Goal: Task Accomplishment & Management: Manage account settings

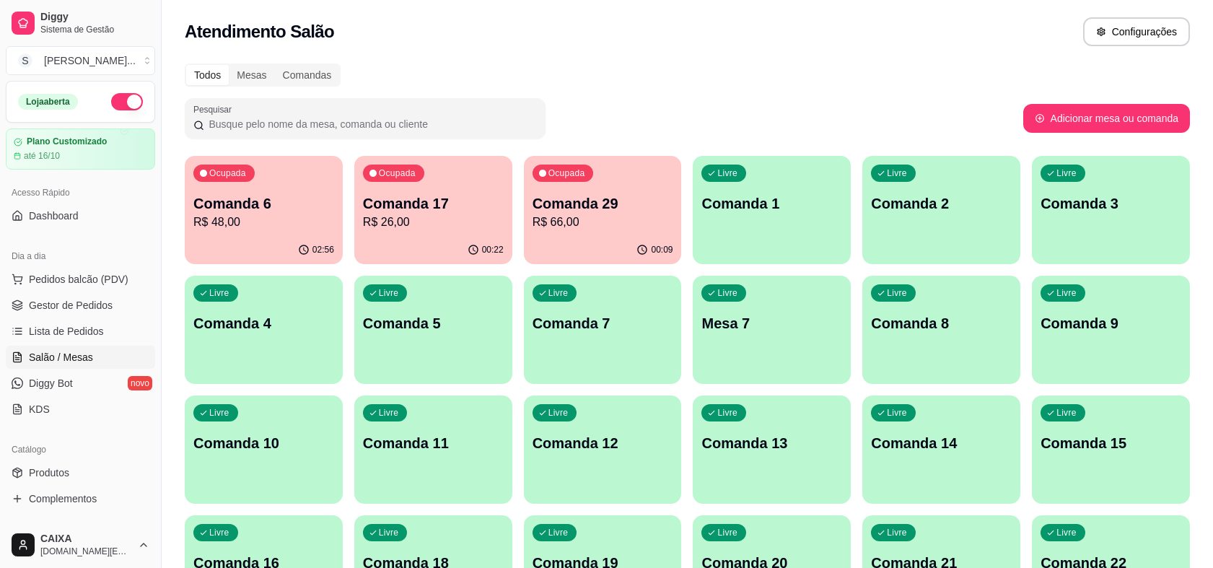
click at [617, 206] on p "Comanda 29" at bounding box center [602, 203] width 141 height 20
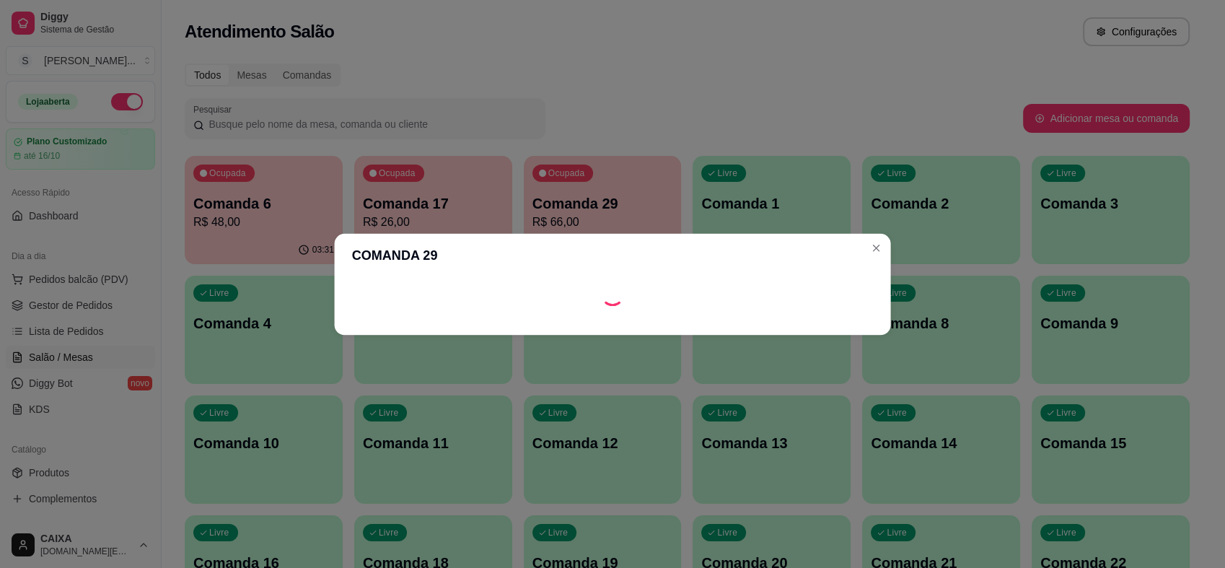
scroll to position [69, 0]
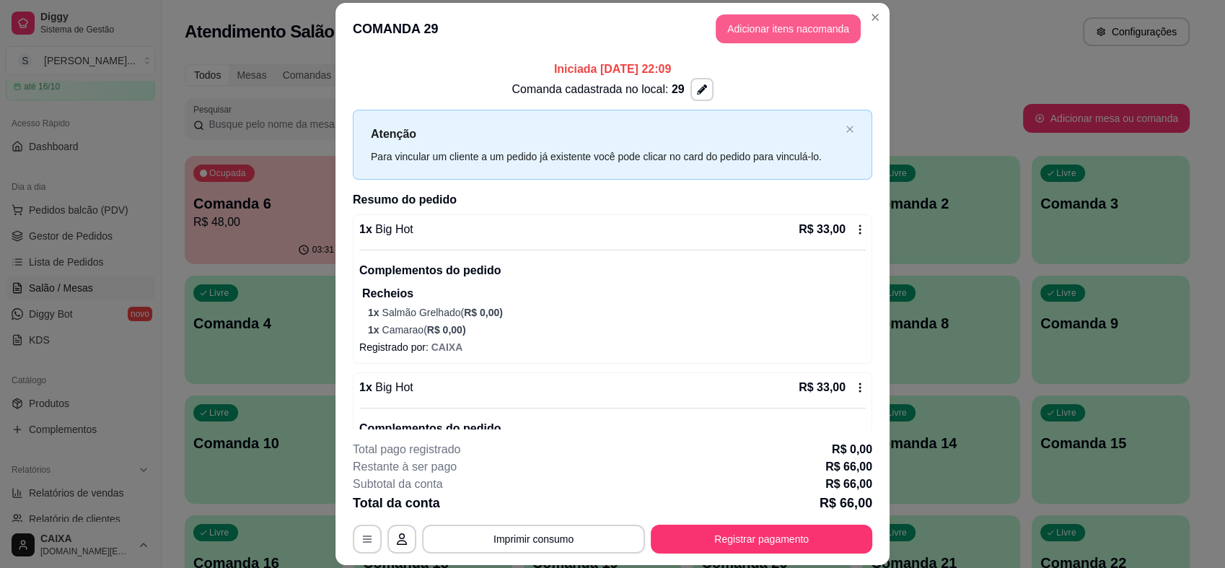
click at [822, 29] on button "Adicionar itens na comanda" at bounding box center [788, 28] width 145 height 29
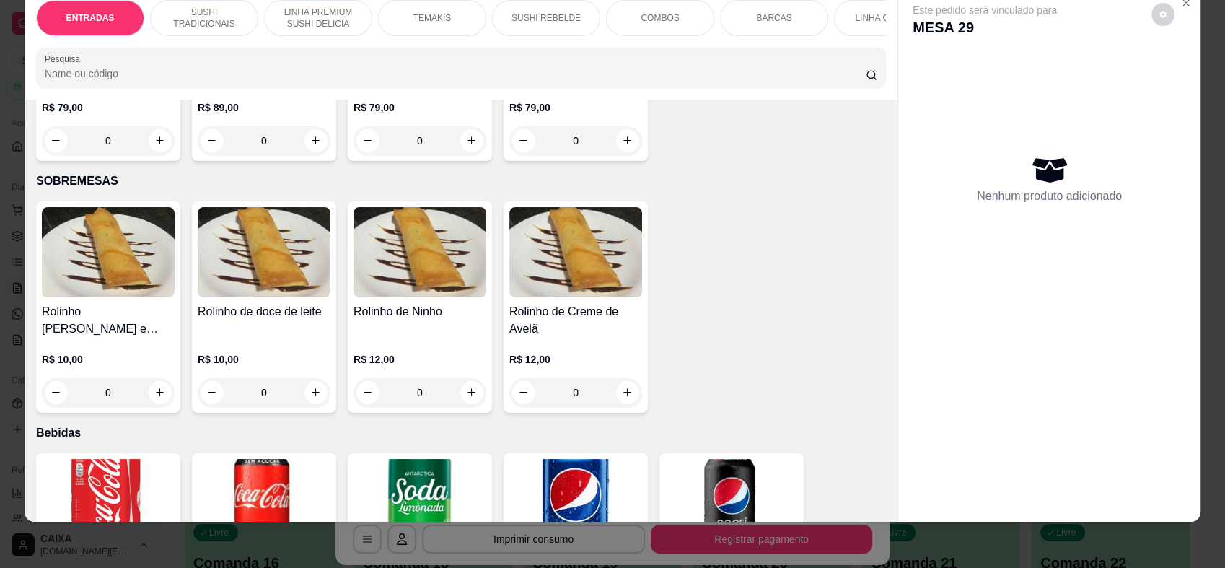
scroll to position [3687, 0]
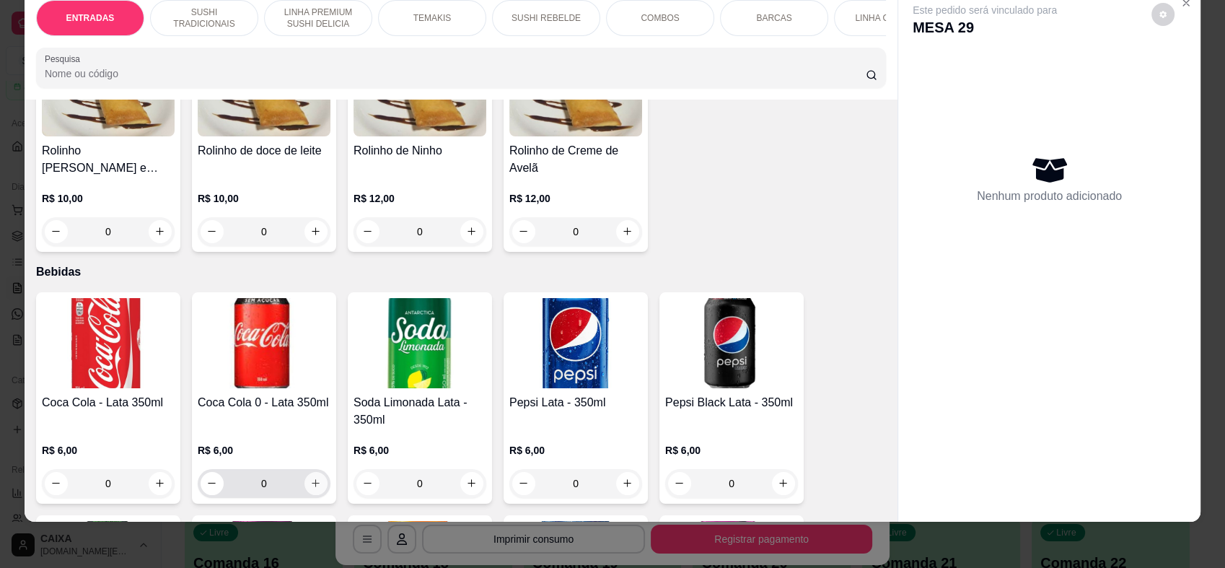
click at [316, 472] on button "increase-product-quantity" at bounding box center [315, 483] width 23 height 23
type input "1"
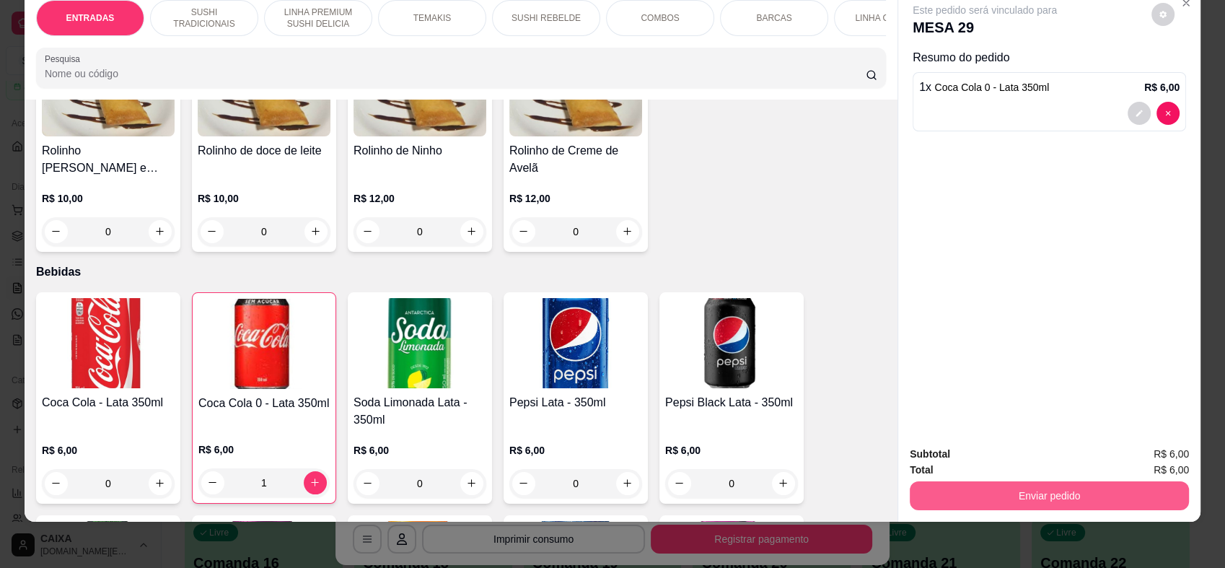
click at [1000, 496] on button "Enviar pedido" at bounding box center [1049, 495] width 279 height 29
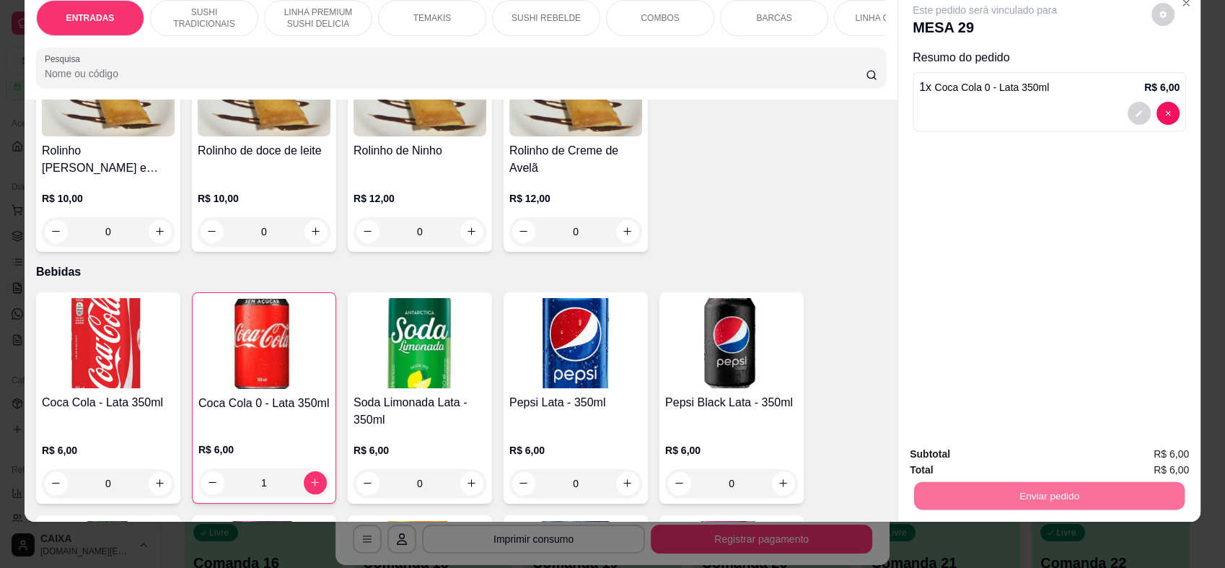
click at [1149, 460] on button "Enviar pedido" at bounding box center [1150, 459] width 79 height 27
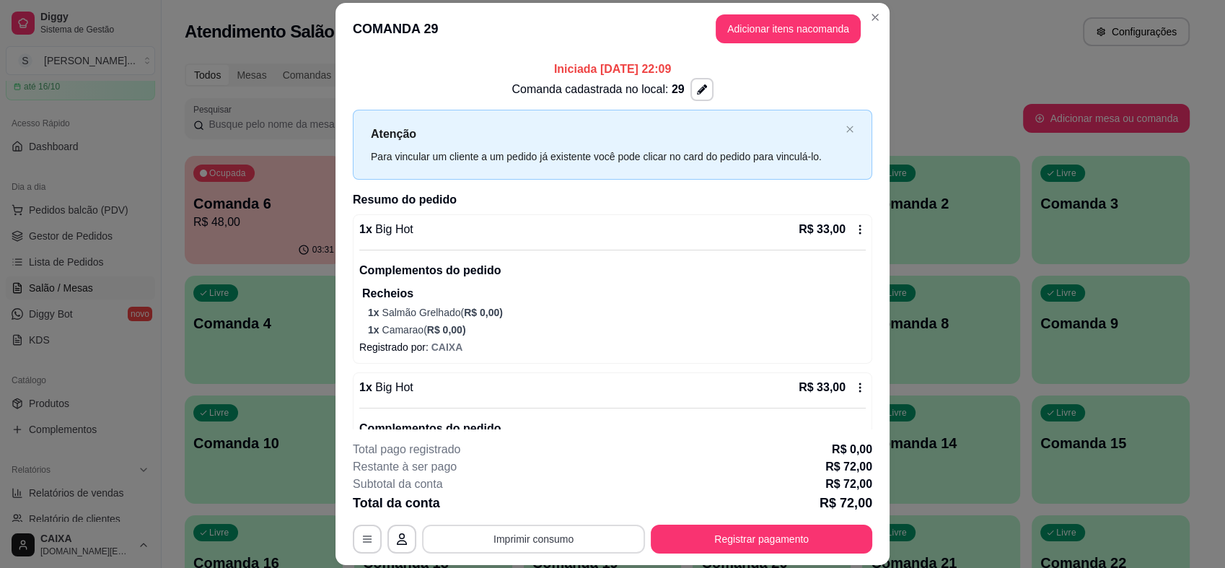
click at [527, 532] on button "Imprimir consumo" at bounding box center [533, 538] width 223 height 29
click at [519, 503] on button "IMPRESSORA" at bounding box center [531, 505] width 101 height 22
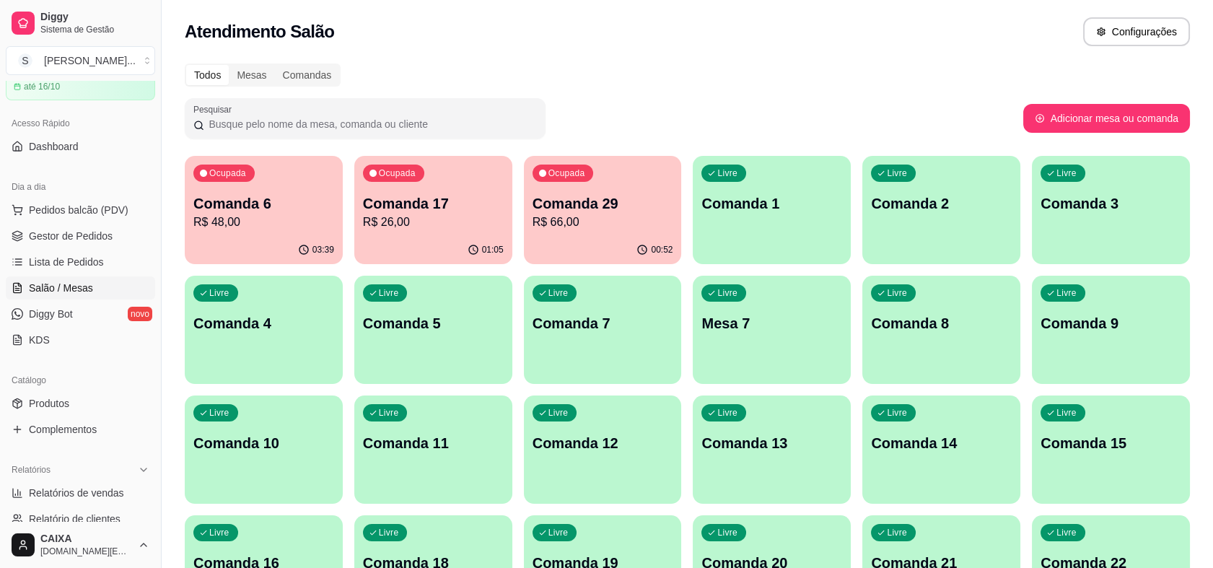
click at [450, 237] on div "01:05" at bounding box center [433, 250] width 158 height 28
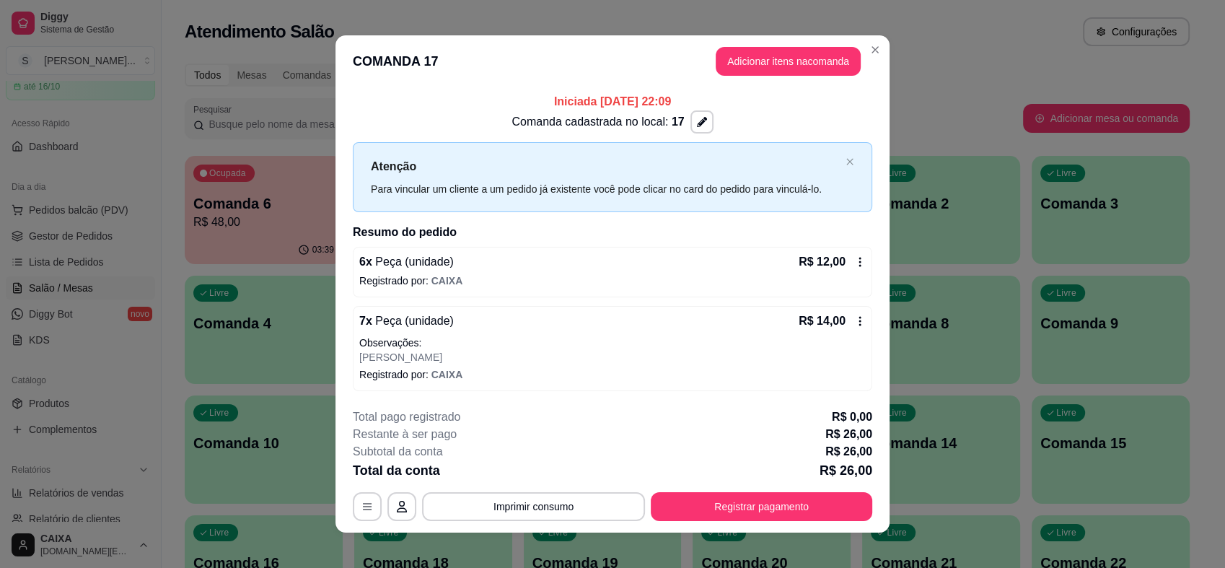
scroll to position [11, 0]
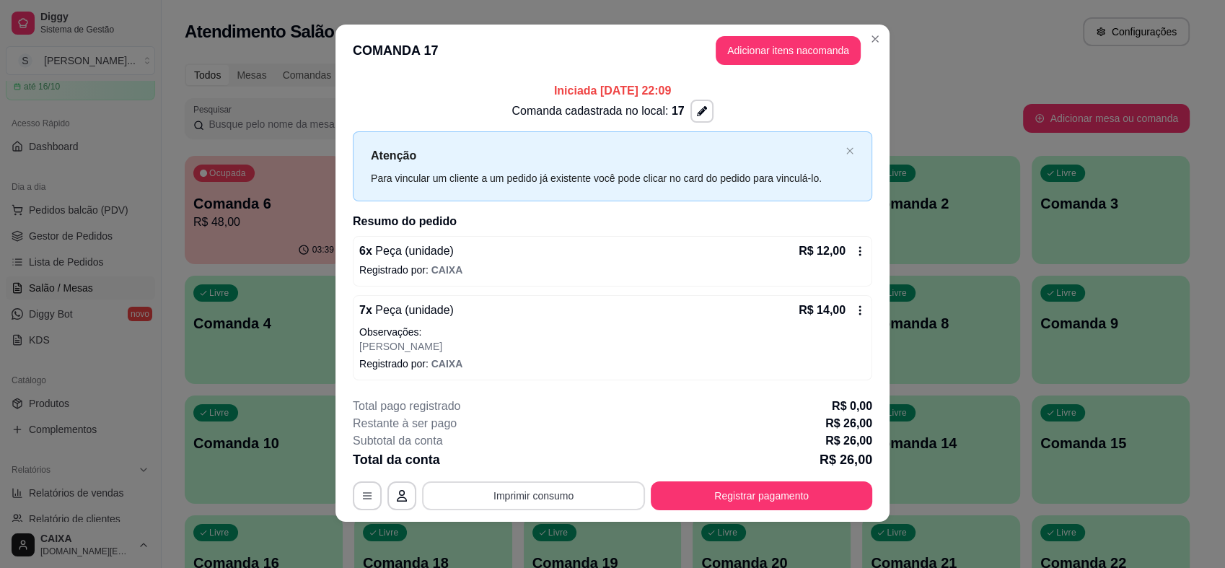
click at [497, 506] on button "Imprimir consumo" at bounding box center [533, 495] width 223 height 29
click at [530, 465] on button "IMPRESSORA" at bounding box center [532, 462] width 105 height 23
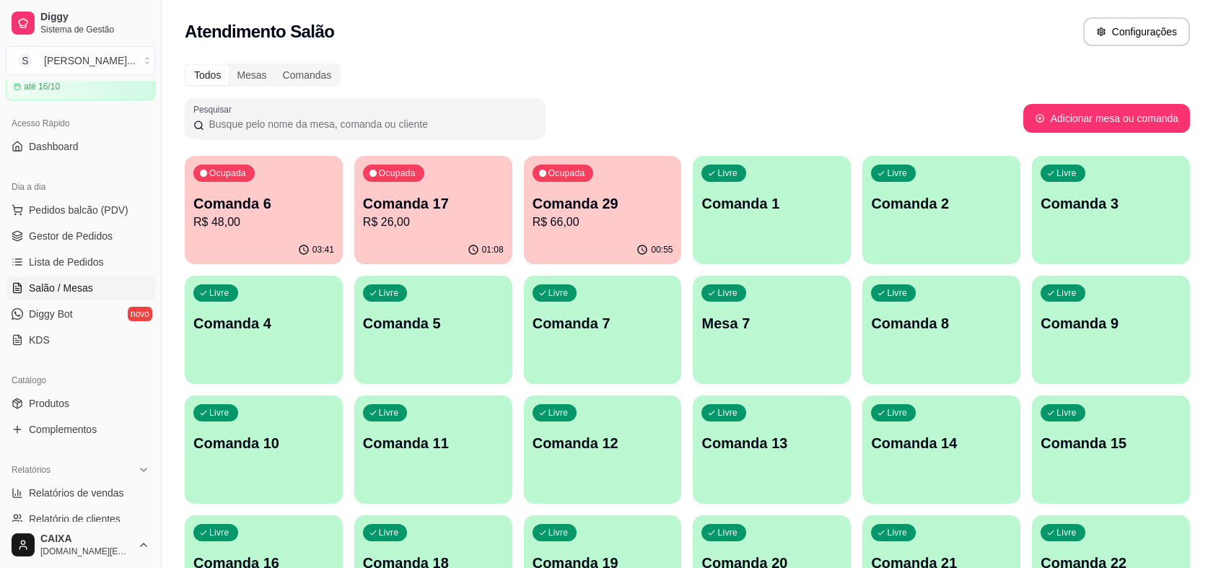
click at [568, 201] on p "Comanda 29" at bounding box center [602, 203] width 141 height 20
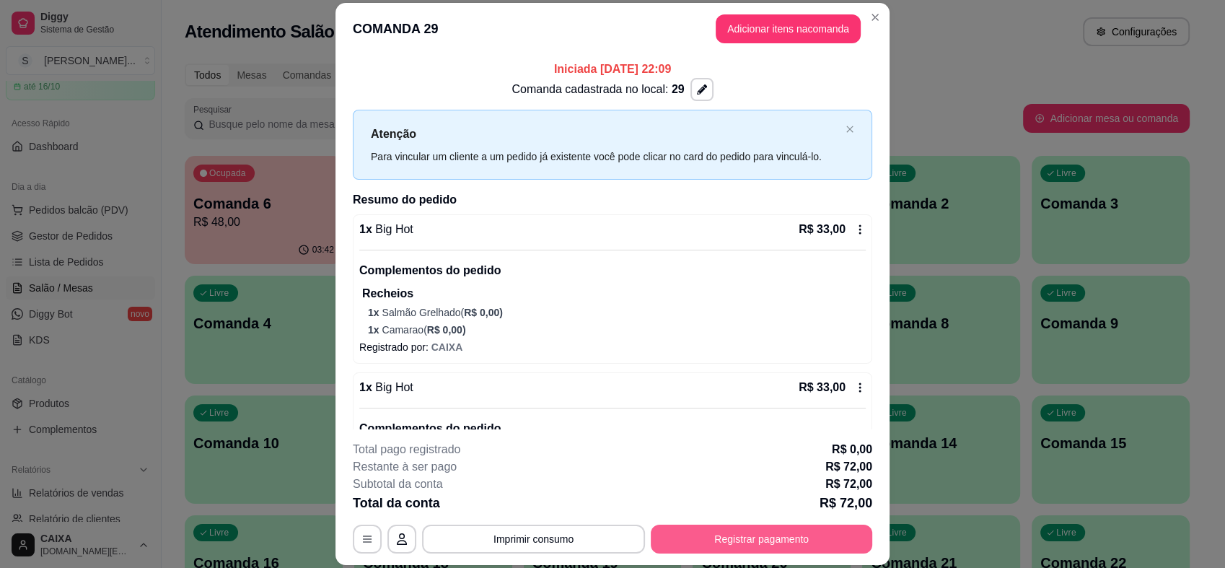
click at [708, 548] on button "Registrar pagamento" at bounding box center [761, 538] width 221 height 29
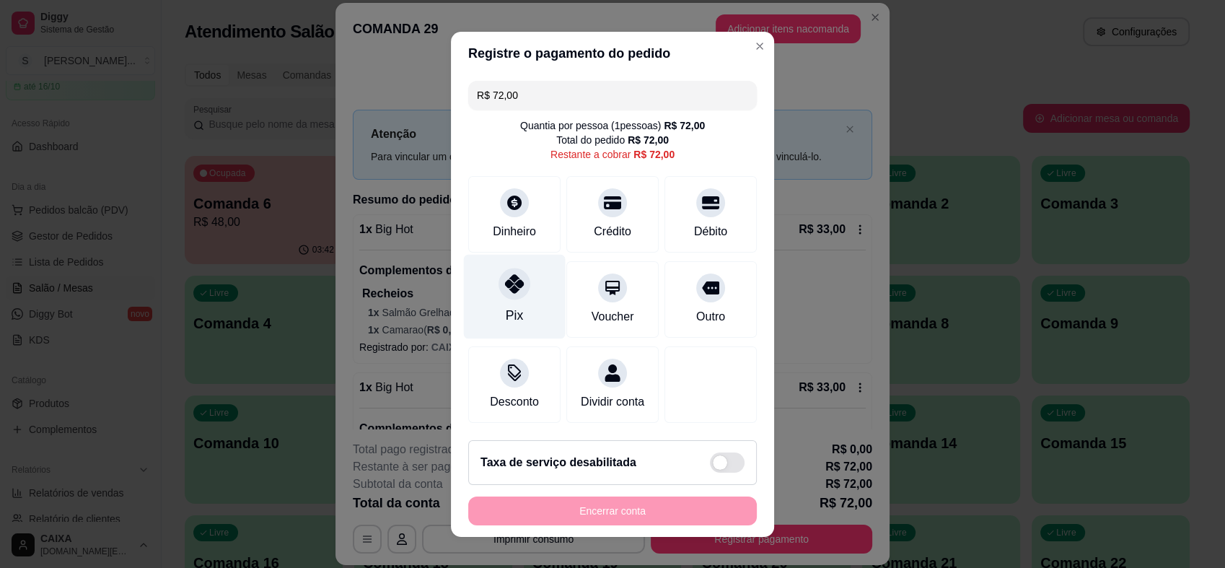
click at [513, 293] on div at bounding box center [514, 284] width 32 height 32
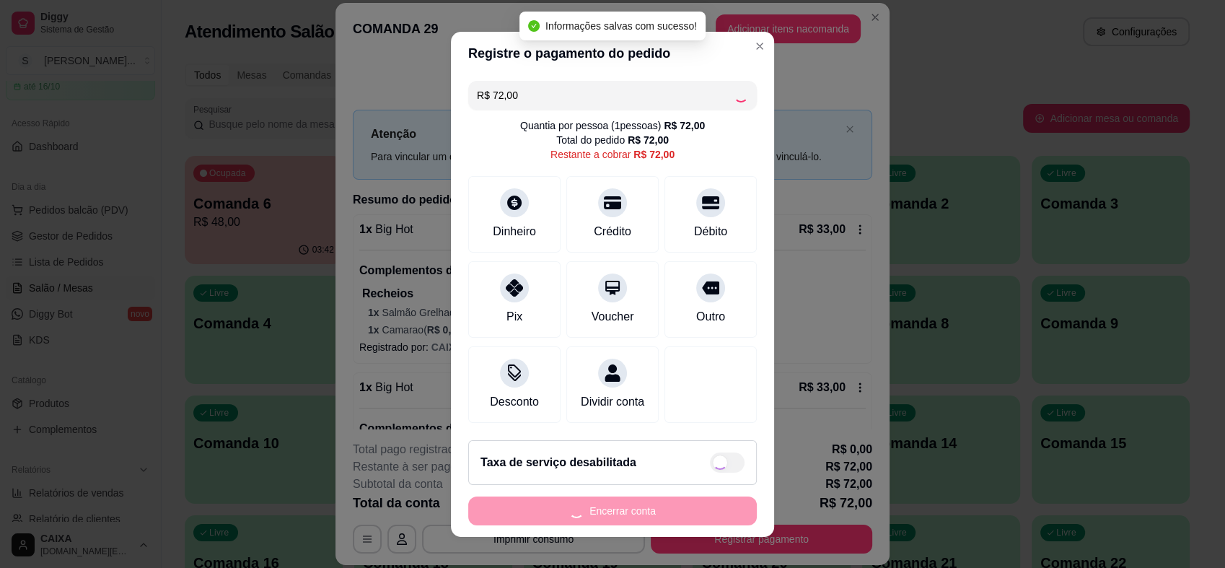
type input "R$ 0,00"
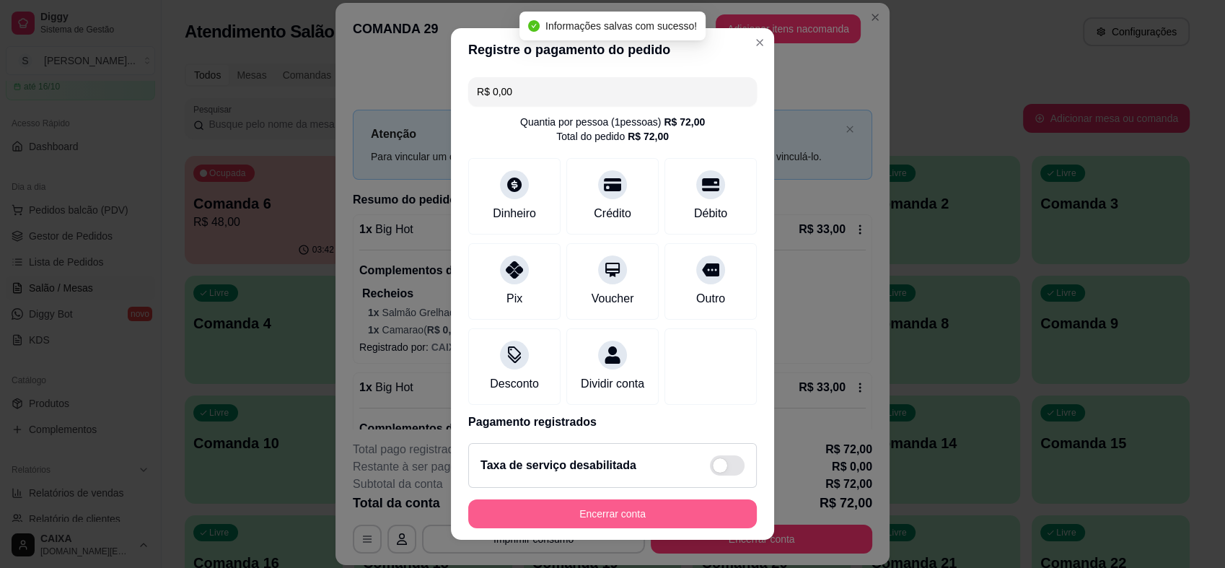
click at [566, 511] on button "Encerrar conta" at bounding box center [612, 513] width 289 height 29
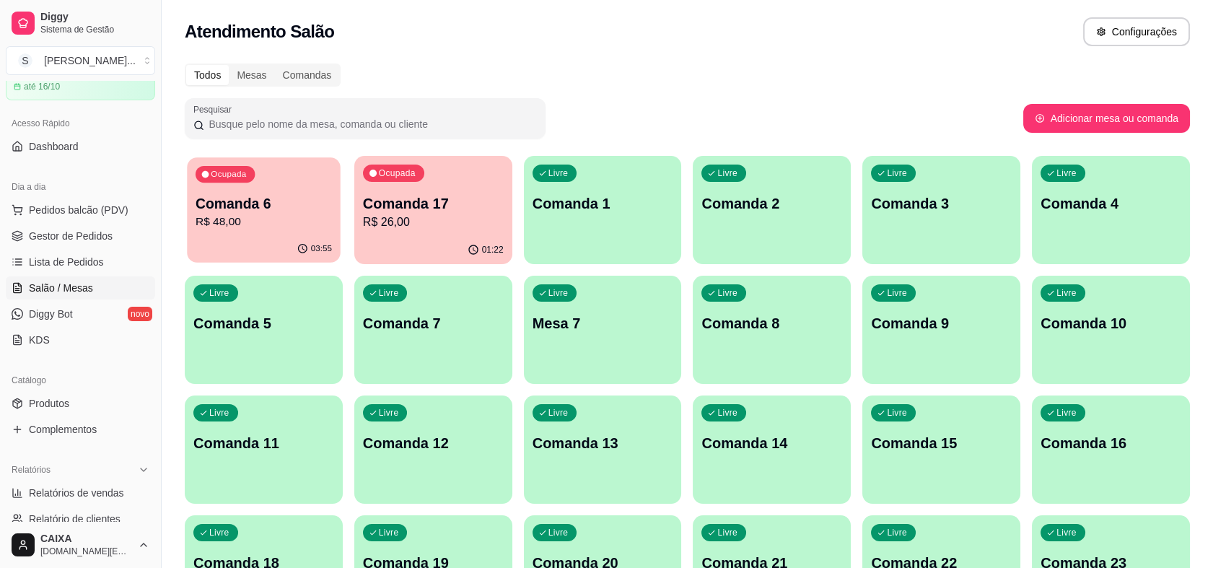
click at [229, 222] on p "R$ 48,00" at bounding box center [263, 222] width 136 height 17
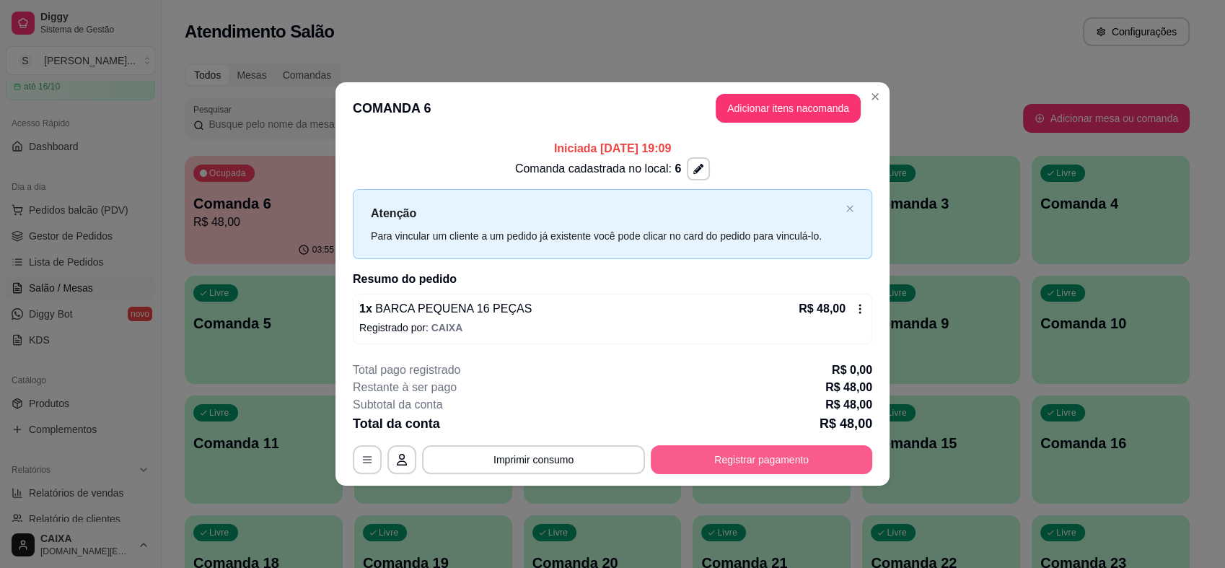
click at [739, 468] on button "Registrar pagamento" at bounding box center [761, 459] width 221 height 29
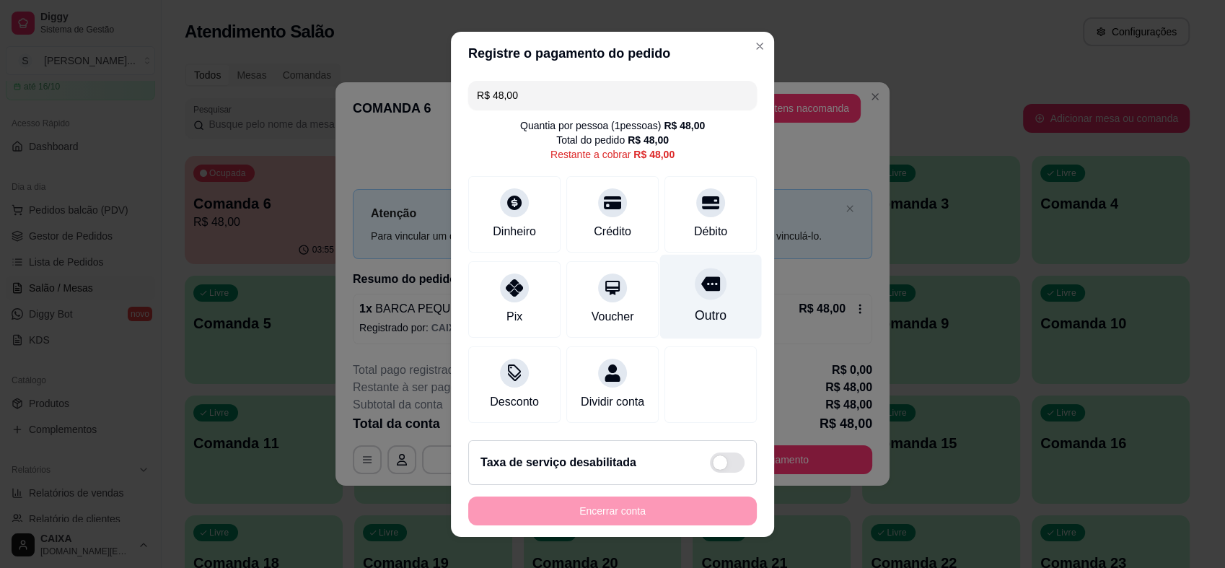
click at [695, 306] on div "Outro" at bounding box center [711, 315] width 32 height 19
type input "R$ 0,00"
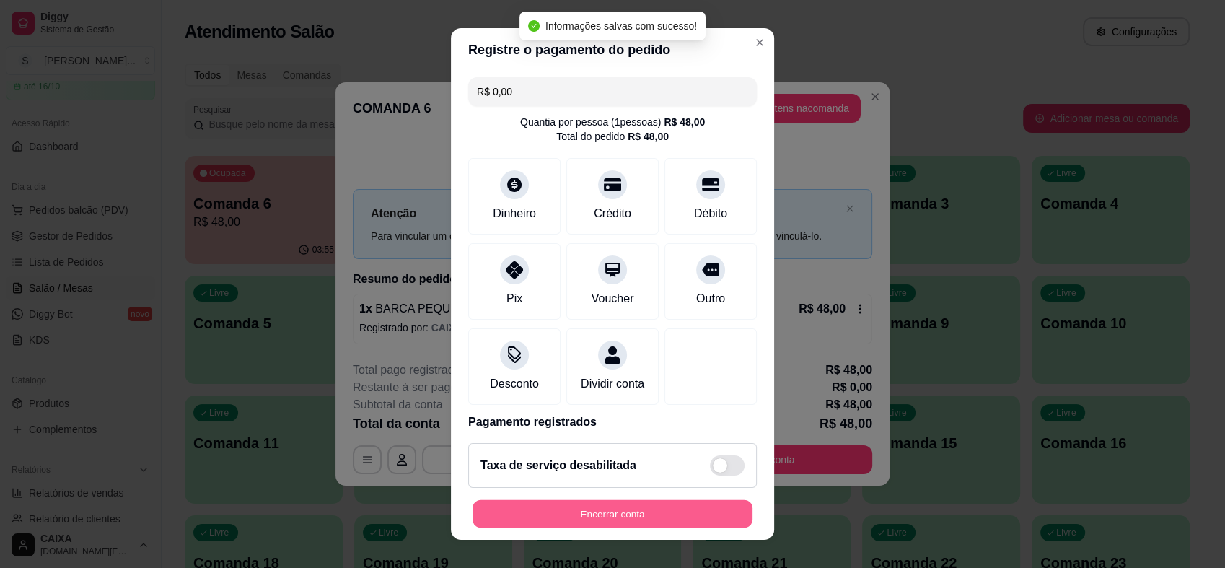
click at [629, 514] on button "Encerrar conta" at bounding box center [612, 513] width 280 height 28
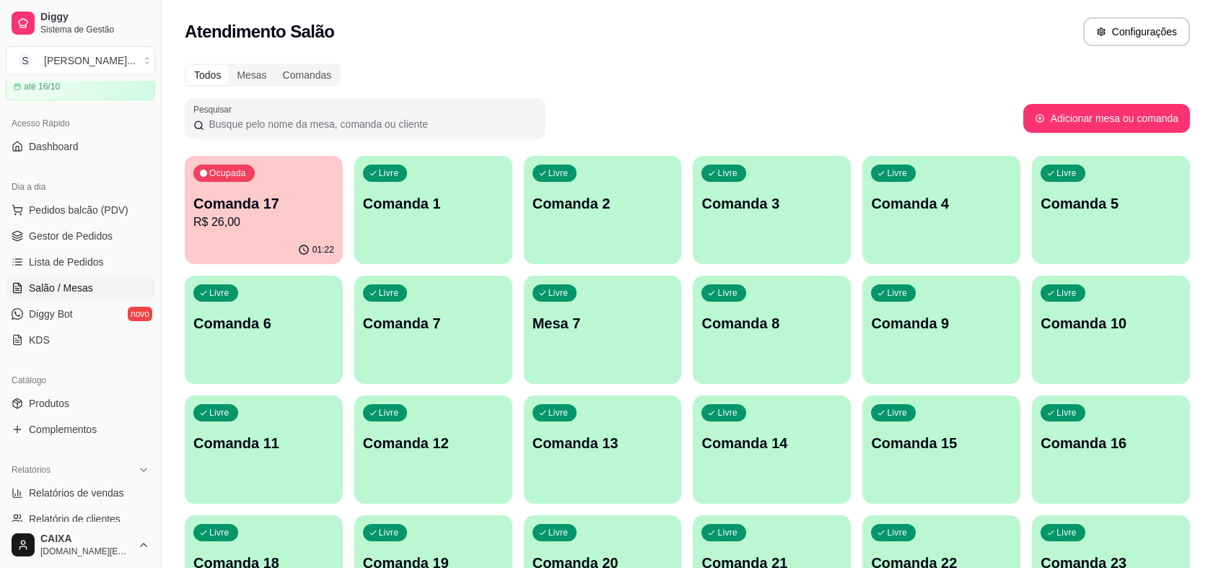
click at [262, 234] on div "Ocupada Comanda 17 R$ 26,00" at bounding box center [264, 196] width 158 height 80
click at [293, 206] on p "Comanda 17" at bounding box center [263, 203] width 136 height 19
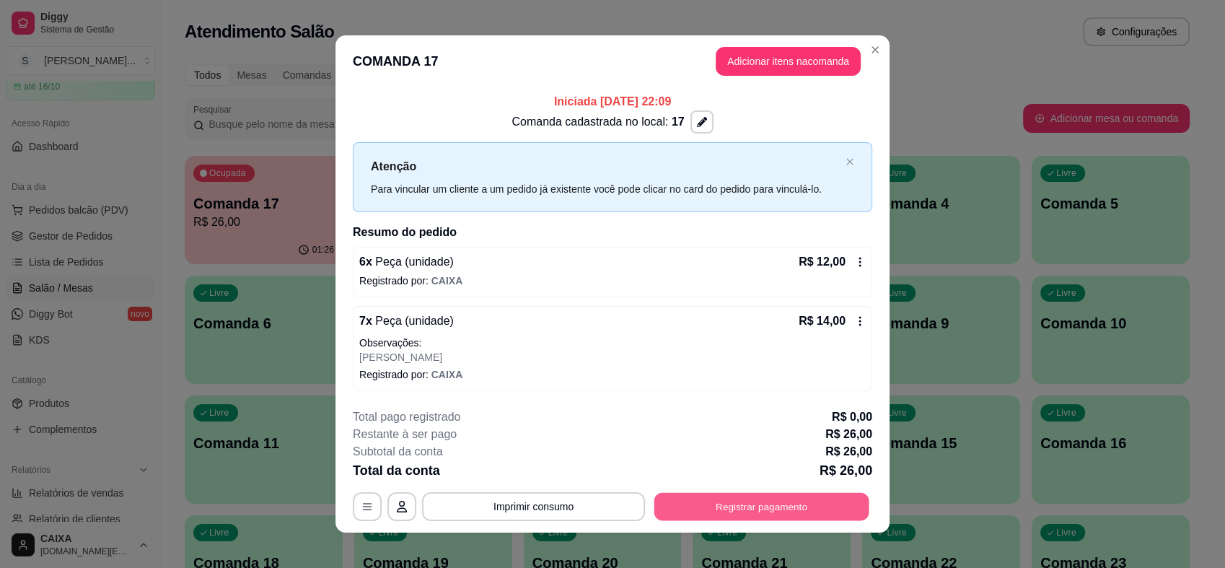
click at [713, 502] on button "Registrar pagamento" at bounding box center [761, 507] width 215 height 28
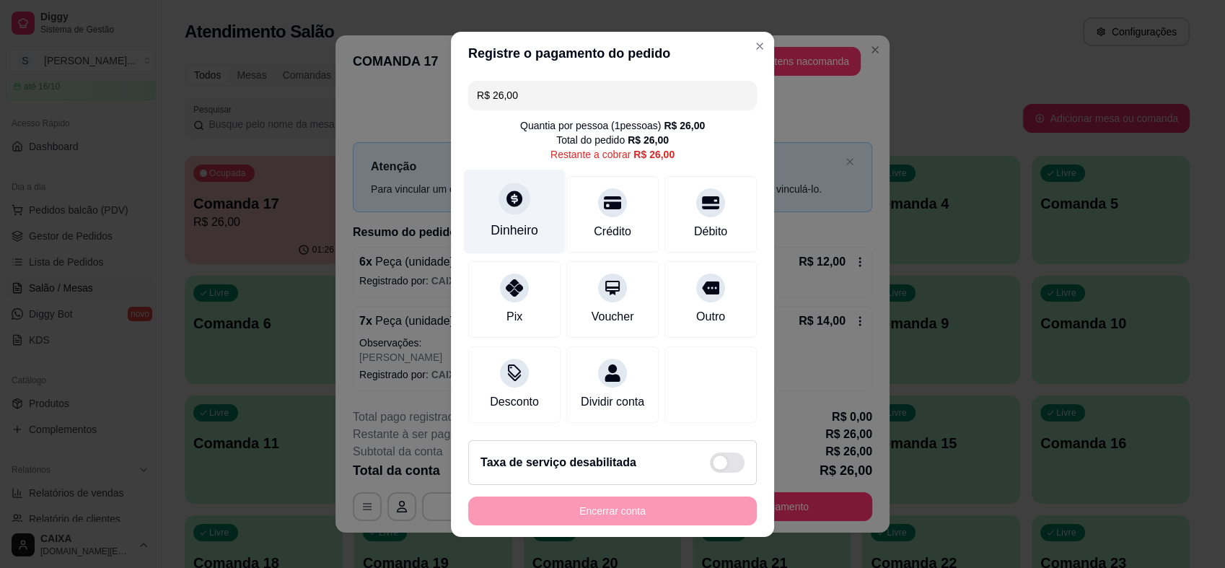
click at [495, 221] on div "Dinheiro" at bounding box center [514, 230] width 48 height 19
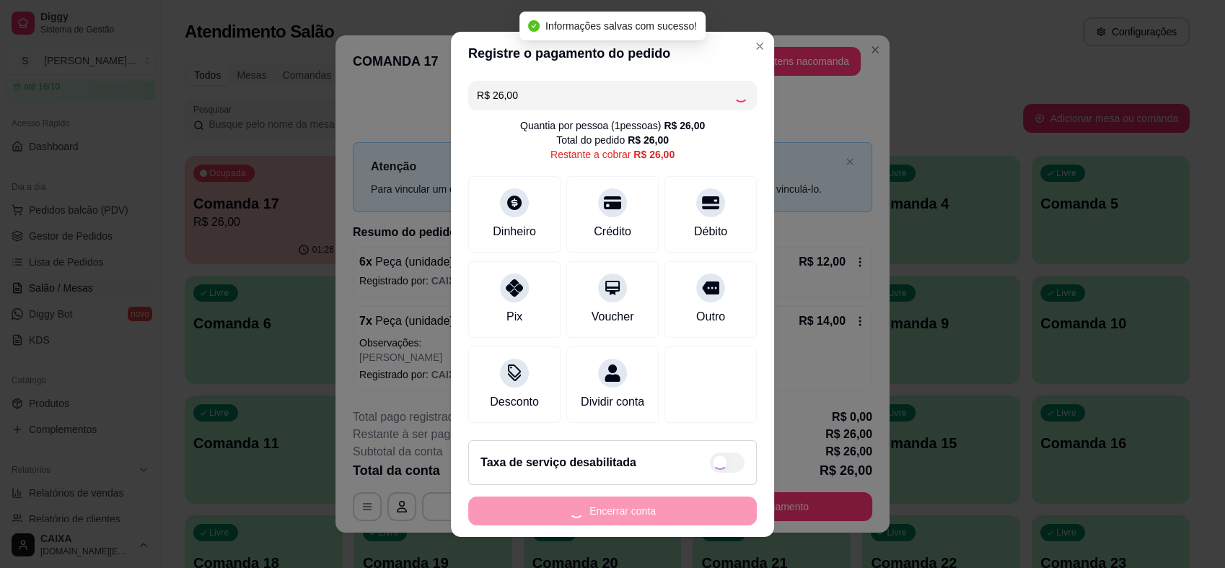
type input "R$ 0,00"
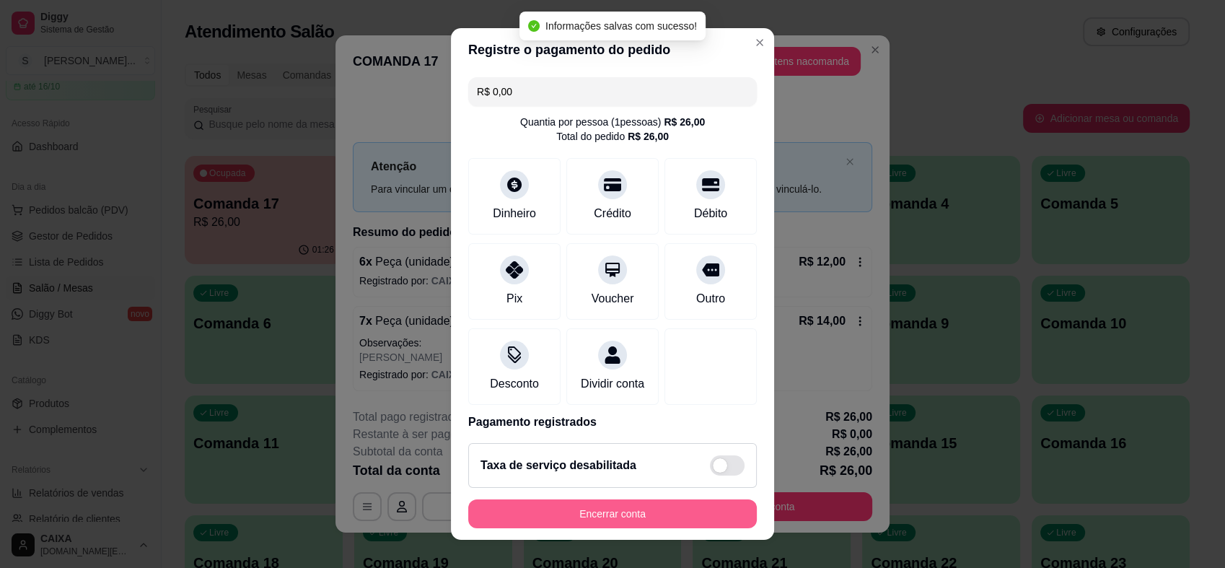
click at [656, 518] on button "Encerrar conta" at bounding box center [612, 513] width 289 height 29
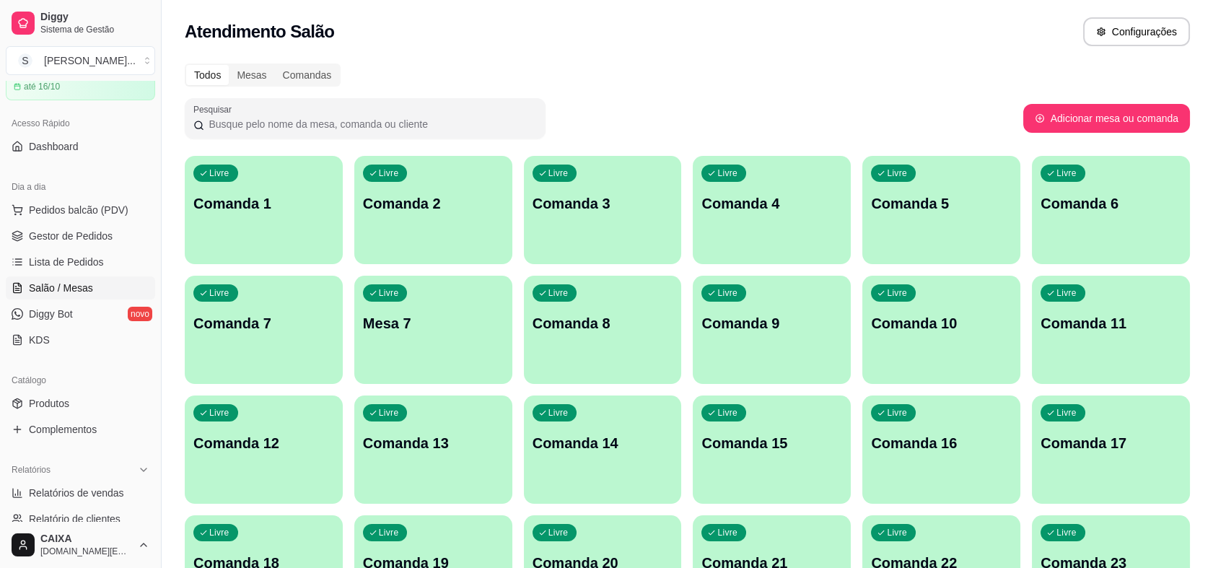
click at [643, 98] on div "Pesquisar" at bounding box center [604, 118] width 838 height 40
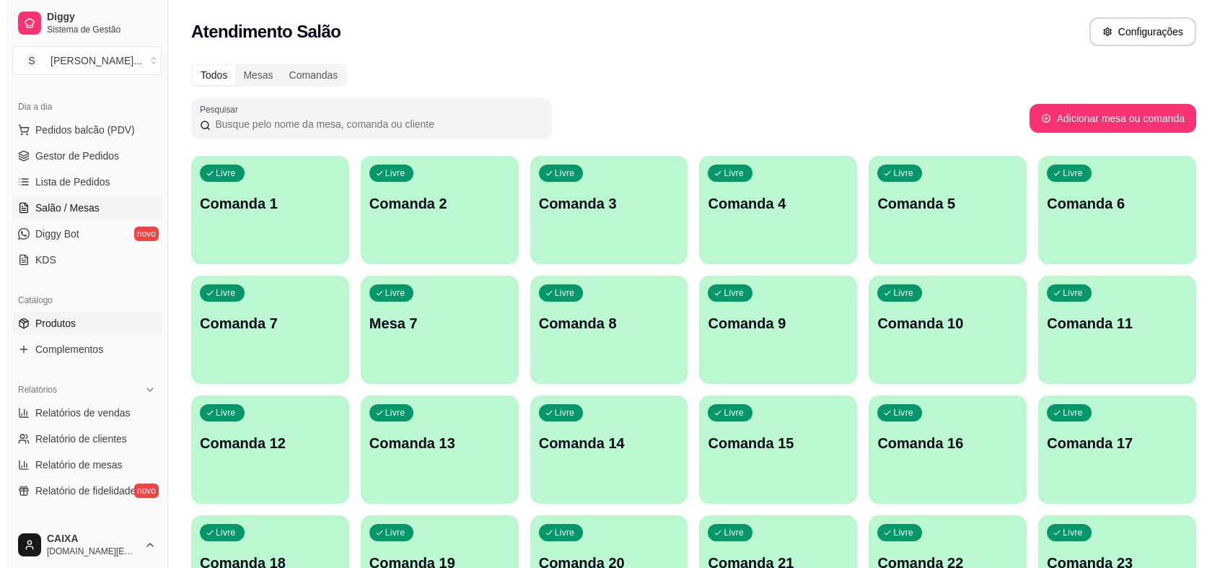
scroll to position [229, 0]
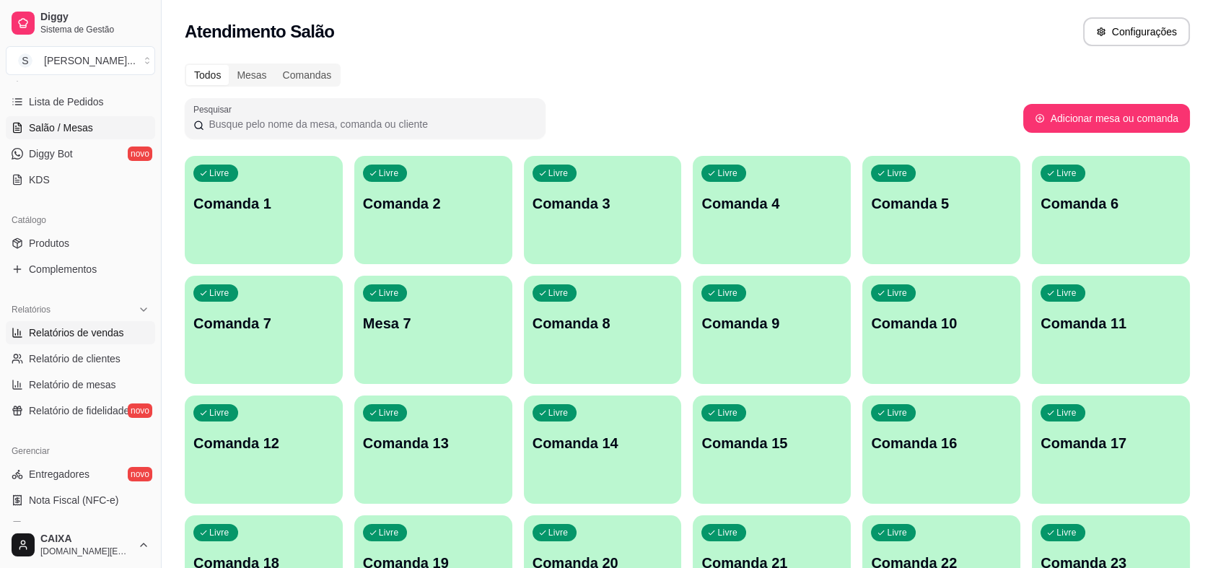
click at [82, 330] on span "Relatórios de vendas" at bounding box center [76, 332] width 95 height 14
select select "ALL"
select select "0"
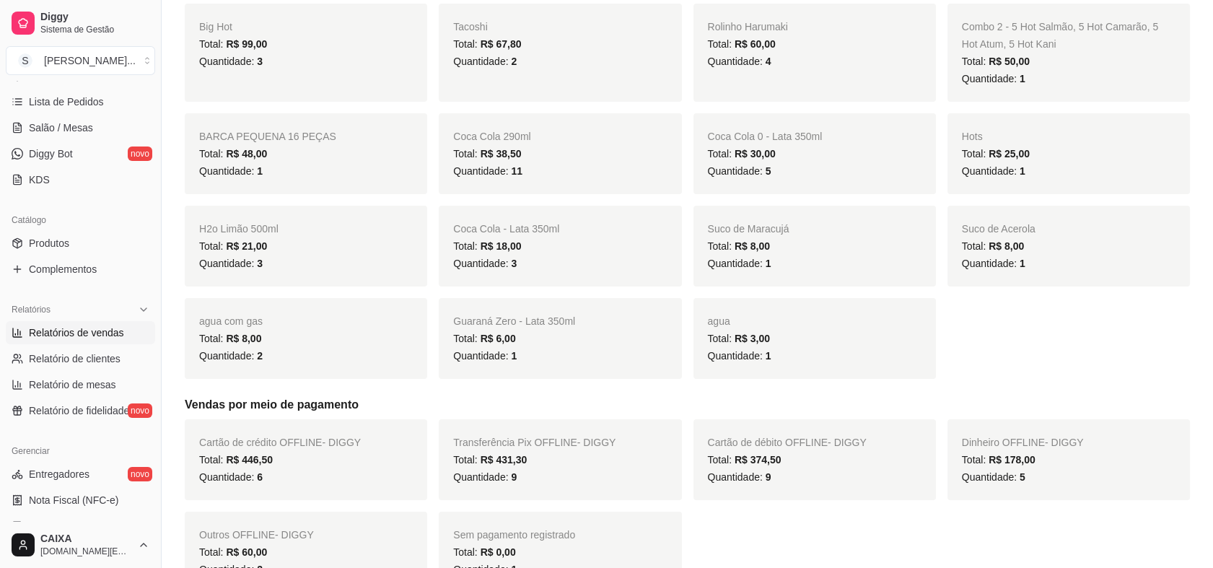
scroll to position [320, 0]
